Goal: Task Accomplishment & Management: Manage account settings

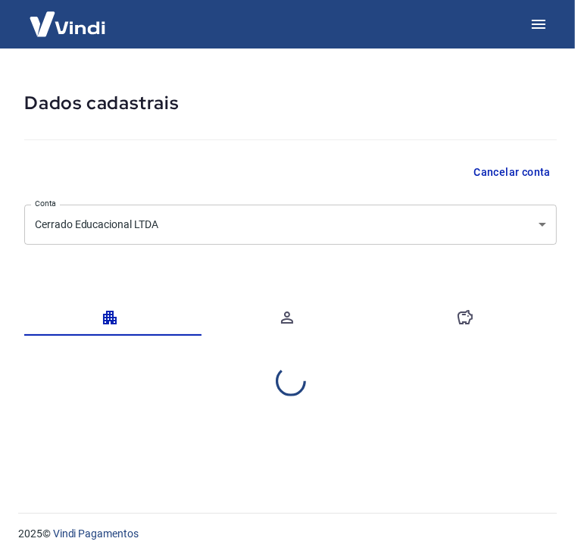
select select "MT"
select select "business"
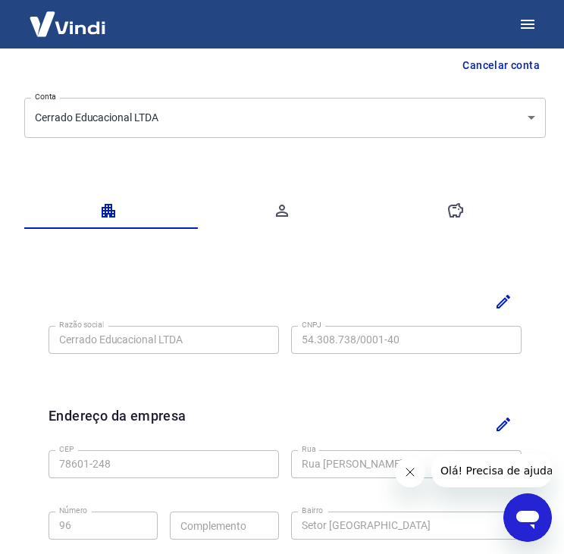
scroll to position [103, 0]
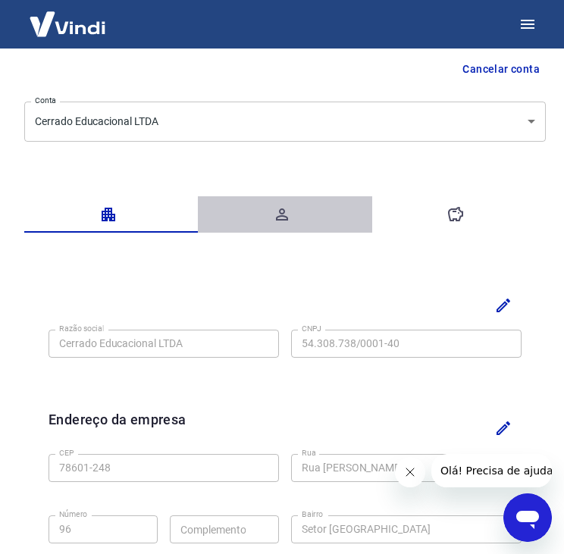
click at [294, 208] on button "button" at bounding box center [284, 214] width 173 height 36
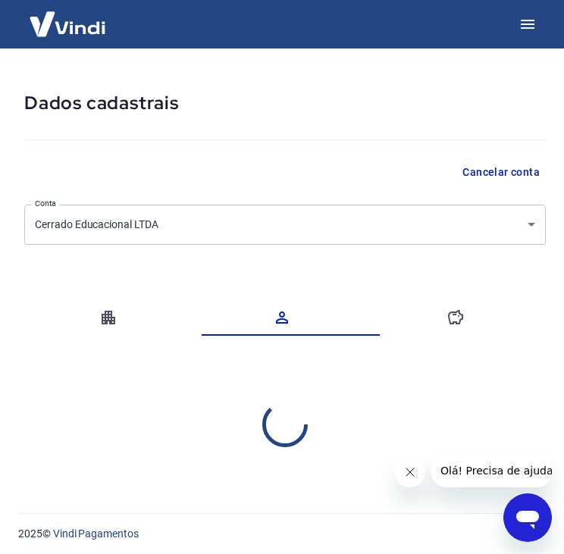
scroll to position [0, 0]
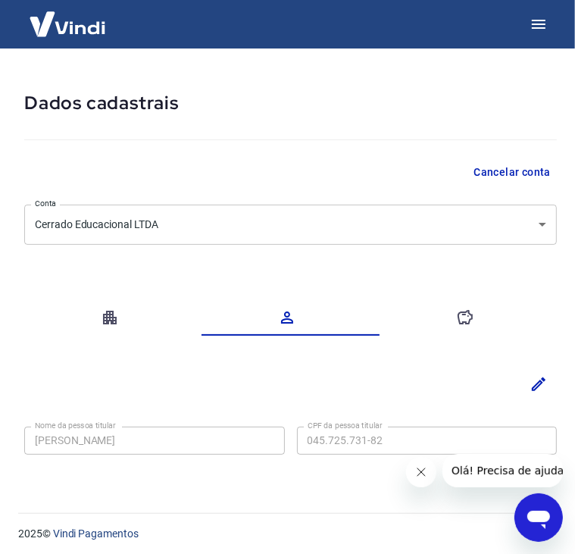
click at [555, 136] on div at bounding box center [290, 136] width 533 height 43
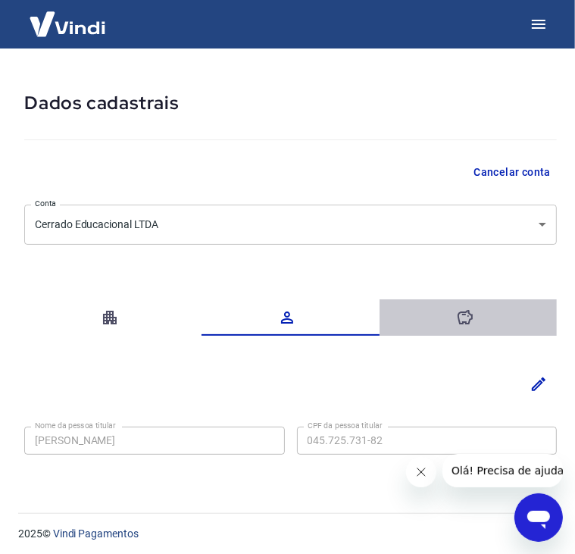
click at [461, 308] on icon "button" at bounding box center [465, 317] width 18 height 18
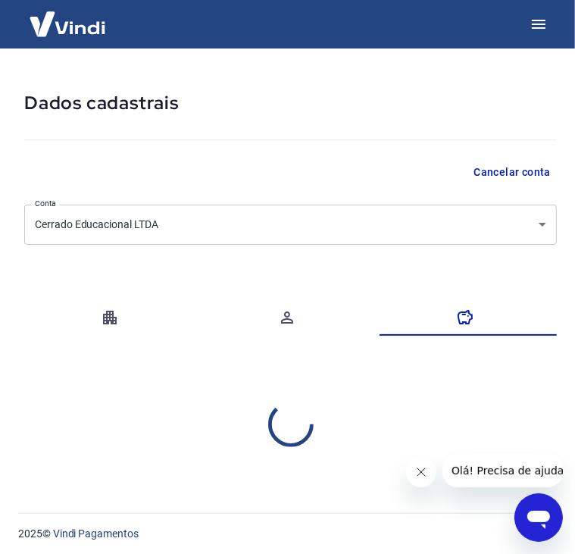
select select "1"
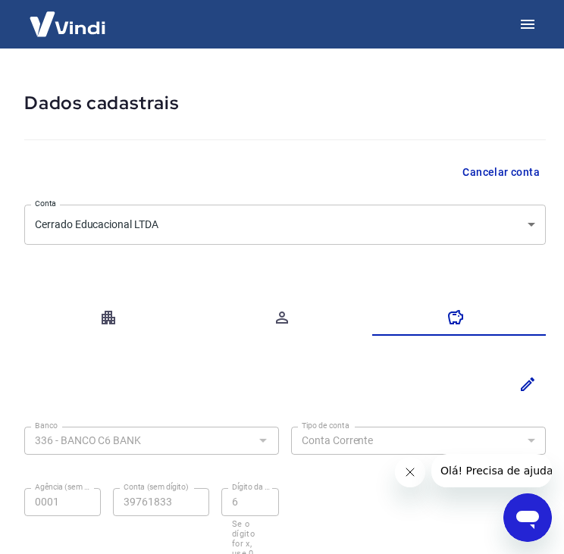
scroll to position [2, 0]
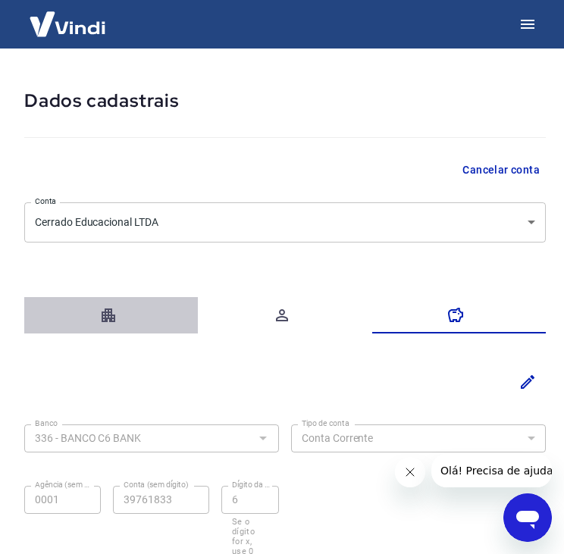
click at [111, 319] on icon "button" at bounding box center [109, 315] width 14 height 14
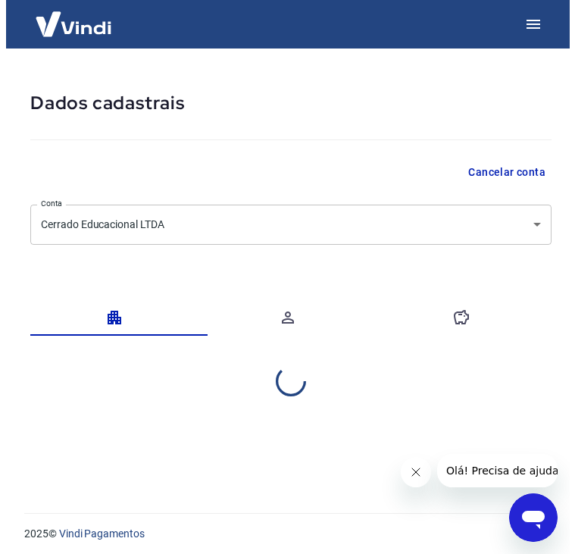
scroll to position [0, 0]
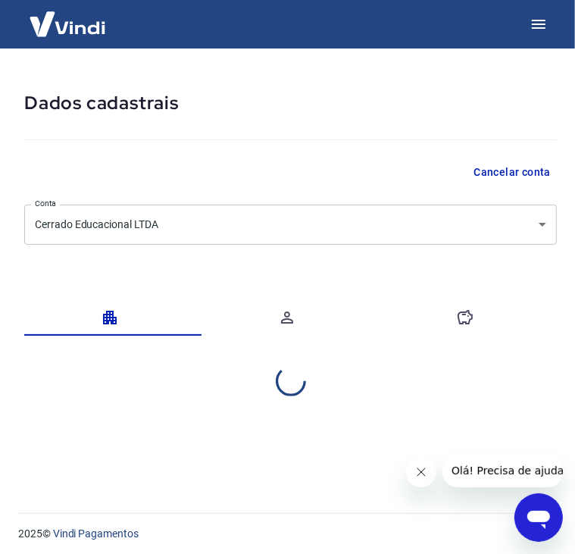
select select "MT"
select select "business"
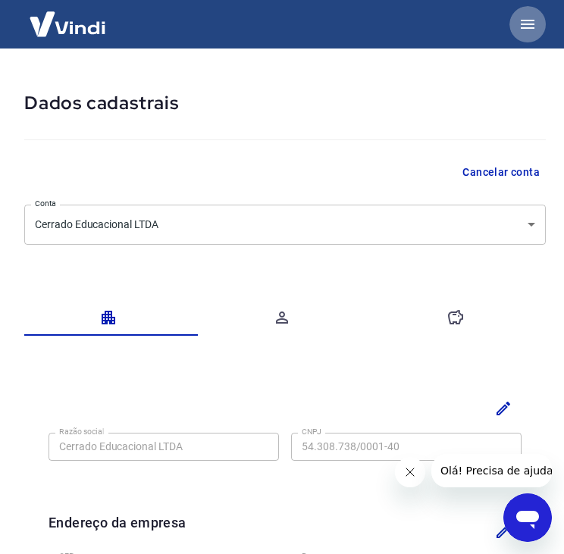
click at [515, 20] on button "button" at bounding box center [527, 24] width 36 height 36
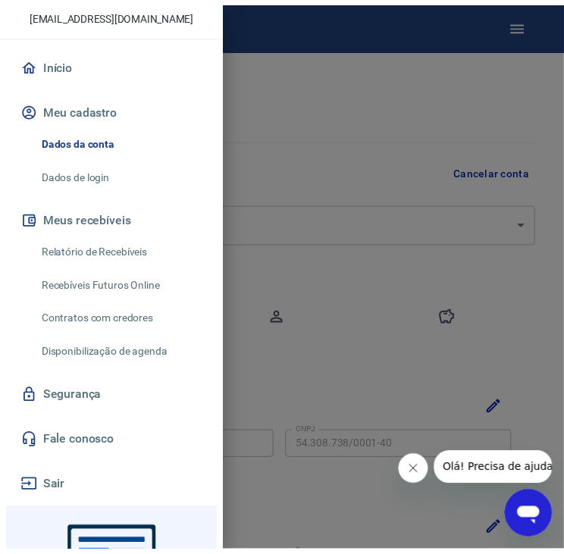
scroll to position [75, 0]
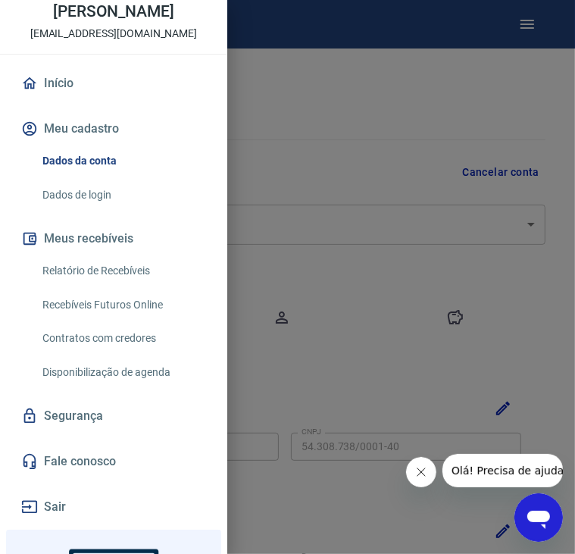
click at [309, 130] on div at bounding box center [287, 277] width 575 height 554
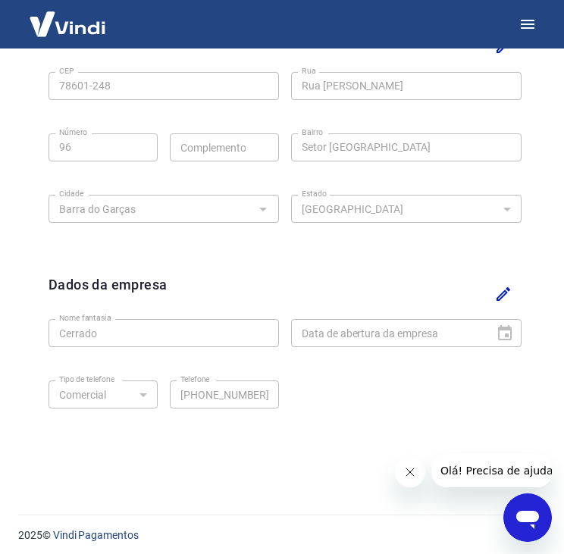
scroll to position [486, 0]
click at [500, 290] on icon "Editar" at bounding box center [503, 293] width 18 height 18
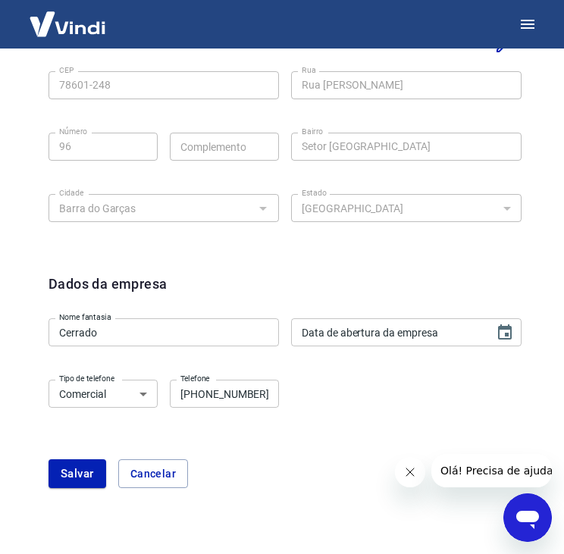
click at [409, 348] on div "Nome fantasia Cerrado Nome fantasia Data de abertura da empresa Data de abertur…" at bounding box center [284, 330] width 473 height 37
type input "DD/MM/YYYY"
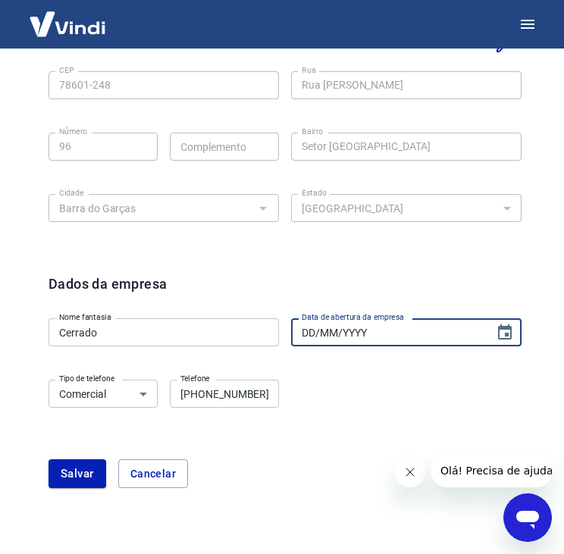
click at [409, 340] on input "DD/MM/YYYY" at bounding box center [387, 332] width 192 height 28
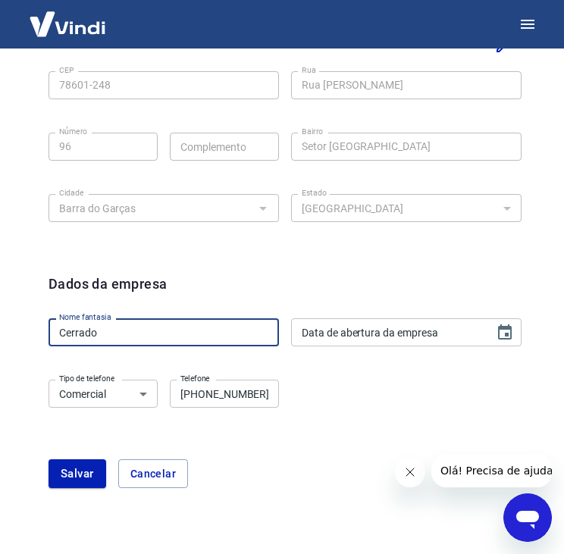
click at [157, 337] on input "Cerrado" at bounding box center [163, 332] width 230 height 28
type input "Cerrado Educacional LTDA"
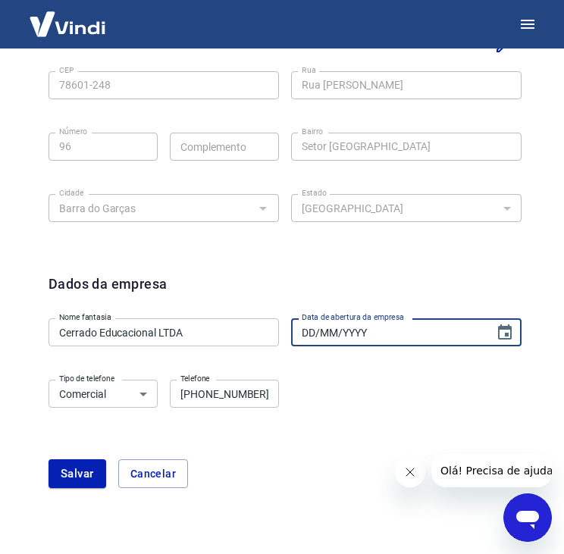
click at [348, 332] on input "DD/MM/YYYY" at bounding box center [387, 332] width 192 height 28
type input "[DATE]"
click at [348, 371] on form "Dados da empresa Nome fantasia Cerrado Educacional LTDA Nome fantasia Data de a…" at bounding box center [284, 380] width 473 height 214
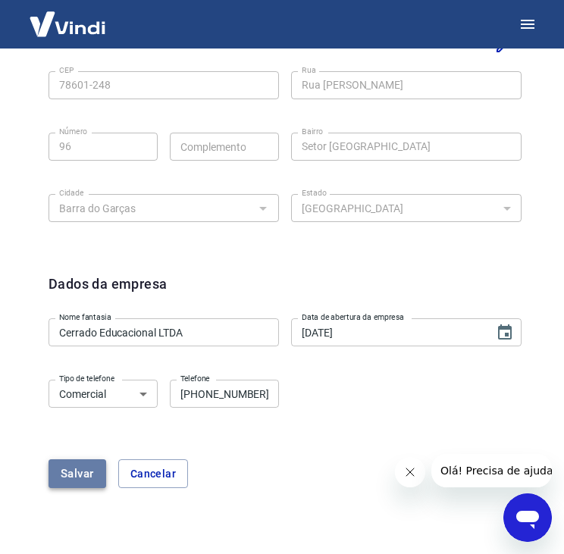
click at [76, 471] on button "Salvar" at bounding box center [77, 473] width 58 height 29
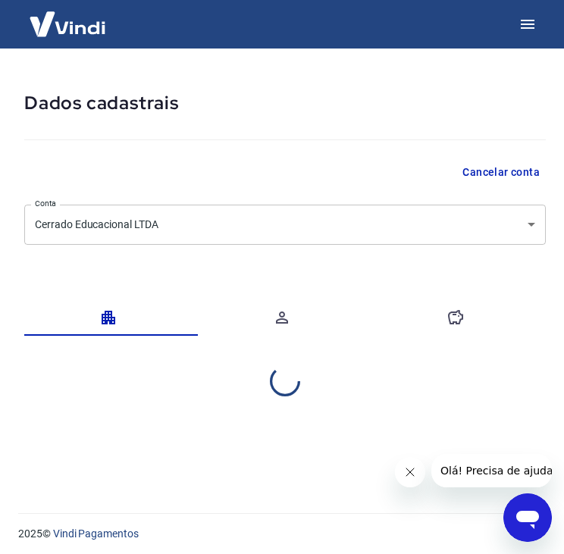
scroll to position [0, 0]
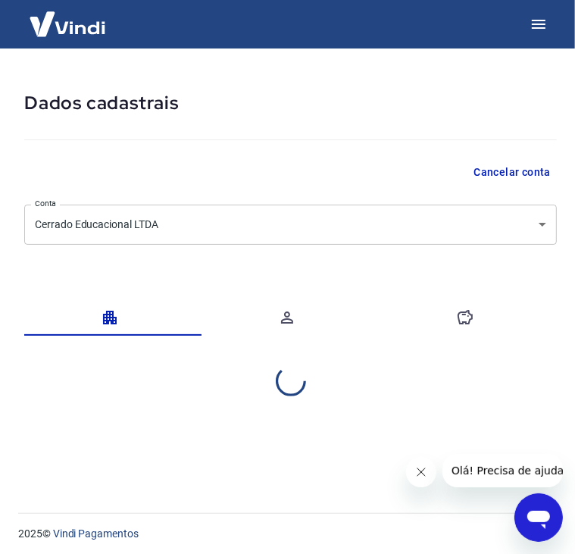
select select "MT"
select select "business"
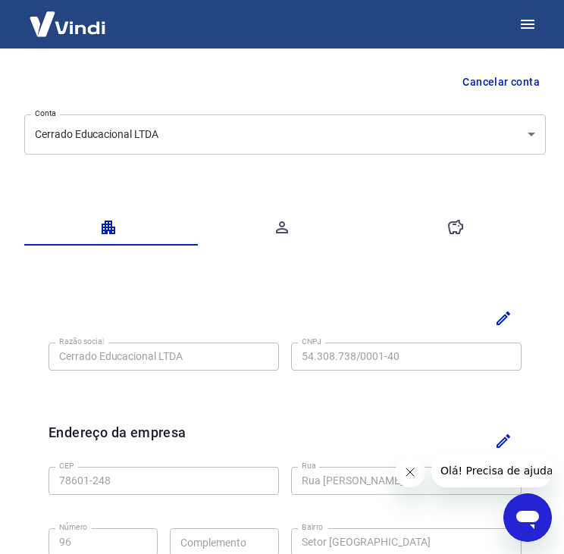
scroll to position [2, 0]
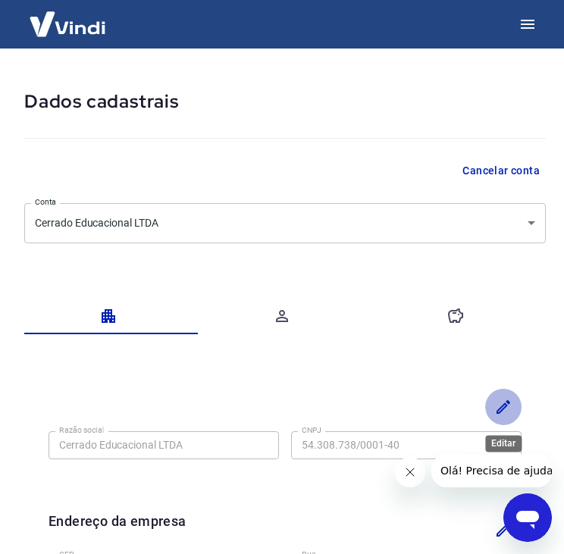
click at [496, 404] on icon "Editar" at bounding box center [503, 407] width 18 height 18
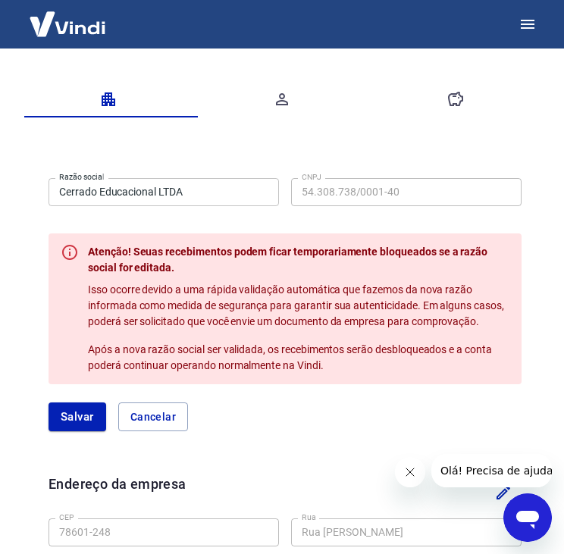
scroll to position [221, 0]
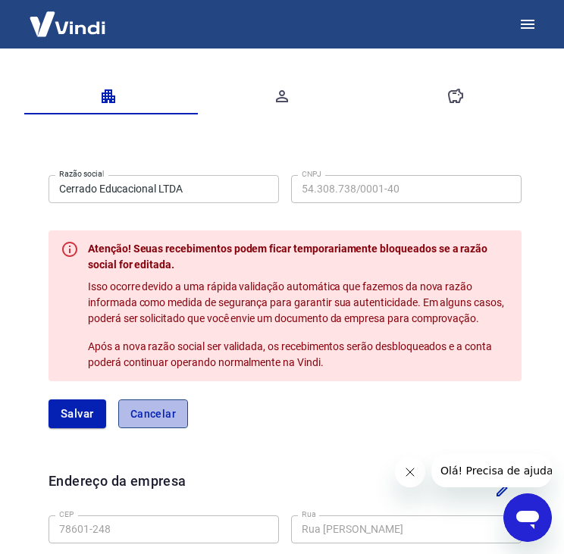
click at [154, 412] on button "Cancelar" at bounding box center [153, 413] width 70 height 29
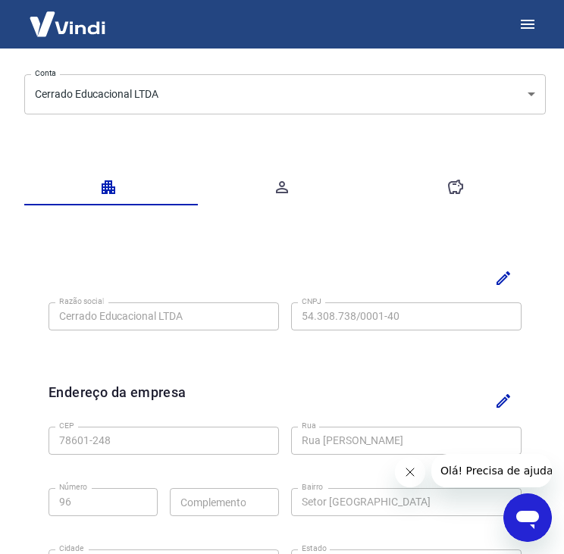
scroll to position [132, 0]
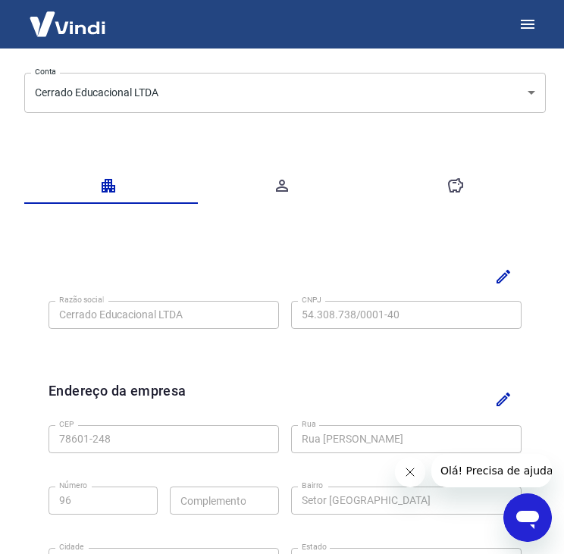
click at [279, 186] on icon "button" at bounding box center [282, 186] width 12 height 12
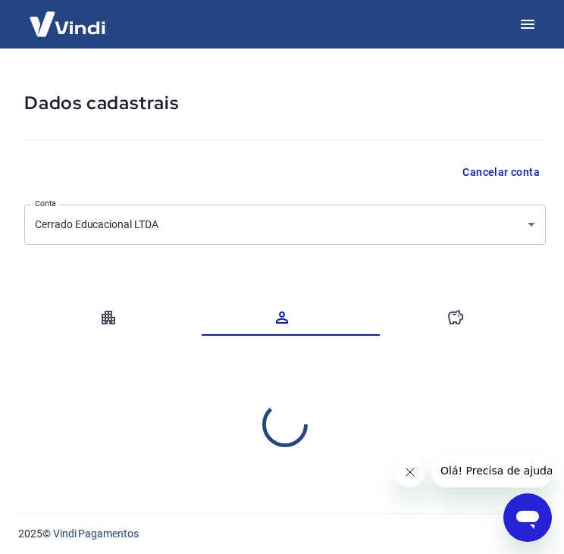
scroll to position [0, 0]
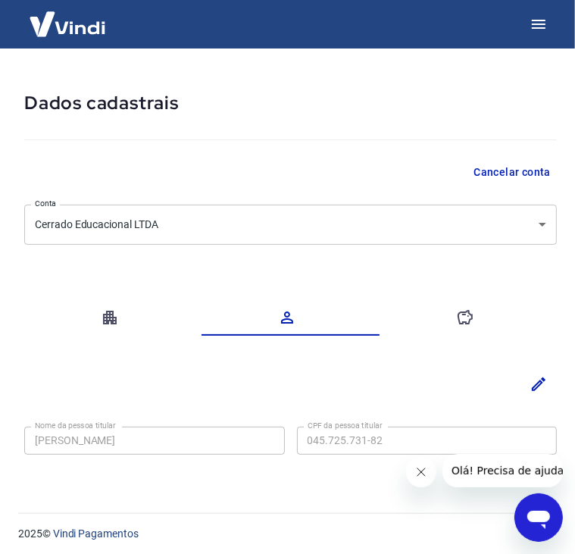
click at [420, 145] on div at bounding box center [290, 136] width 533 height 43
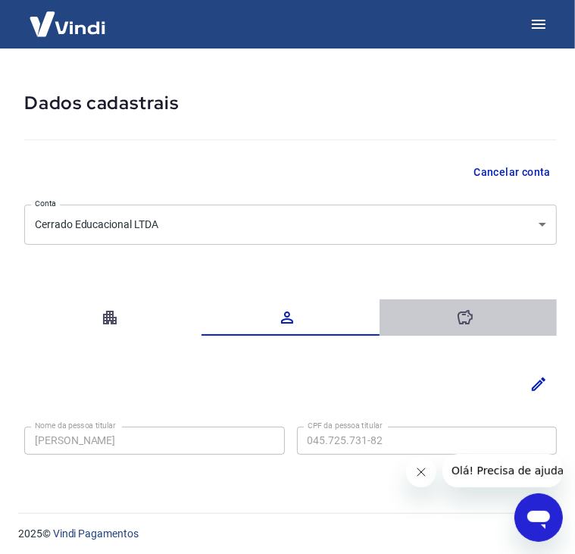
click at [481, 317] on button "button" at bounding box center [468, 317] width 177 height 36
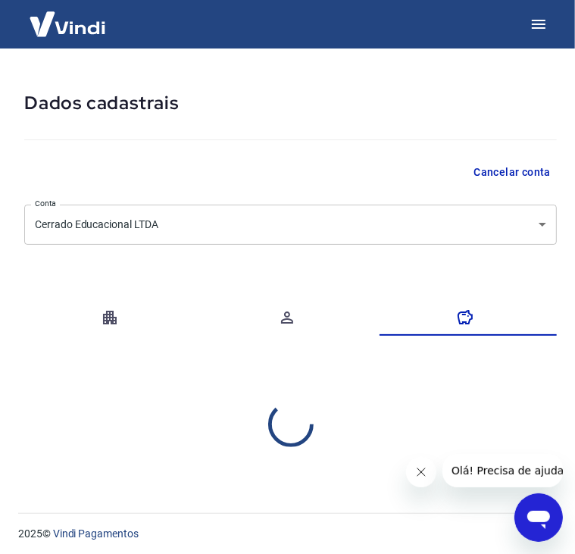
click at [436, 245] on div "Dados cadastrais Cancelar conta Conta Cerrado Educacional LTDA [object Object] …" at bounding box center [290, 274] width 569 height 452
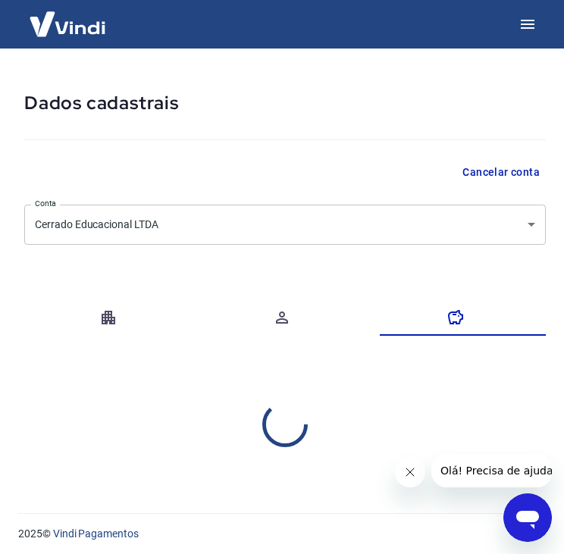
select select "1"
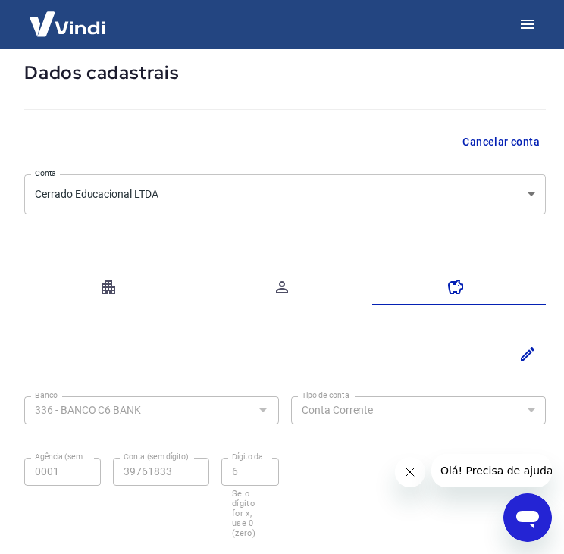
scroll to position [102, 0]
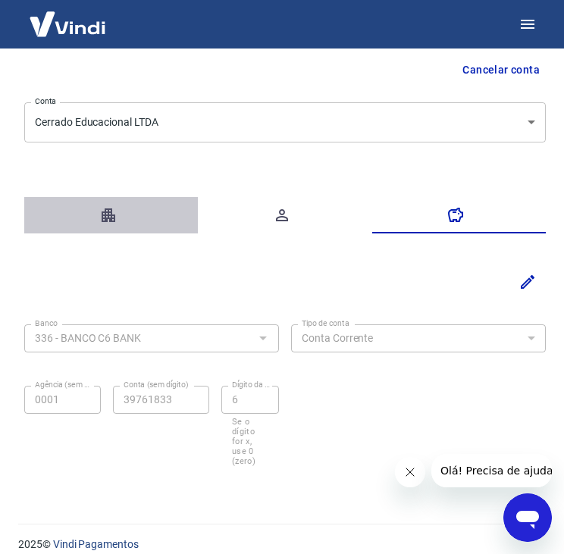
click at [95, 223] on button "button" at bounding box center [110, 215] width 173 height 36
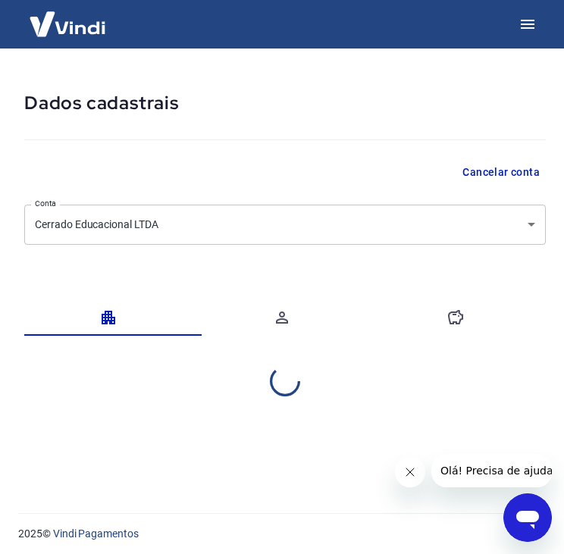
scroll to position [0, 0]
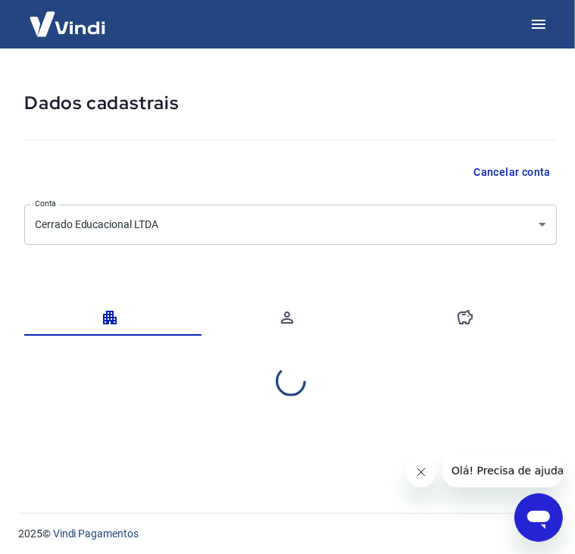
select select "MT"
select select "business"
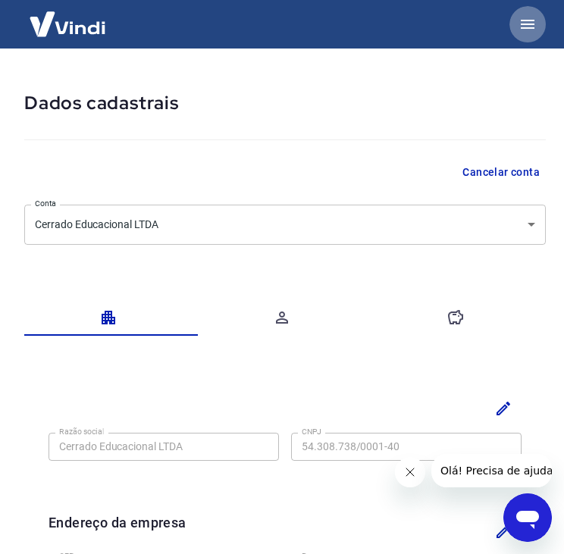
click at [531, 23] on icon "button" at bounding box center [527, 24] width 14 height 9
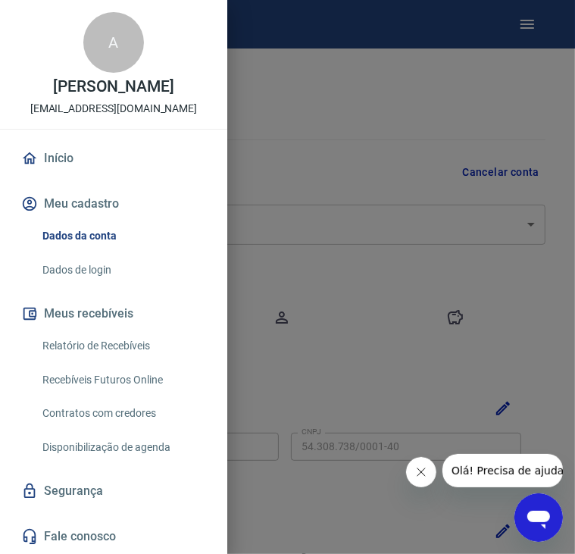
click at [377, 188] on div at bounding box center [287, 277] width 575 height 554
